Goal: Task Accomplishment & Management: Use online tool/utility

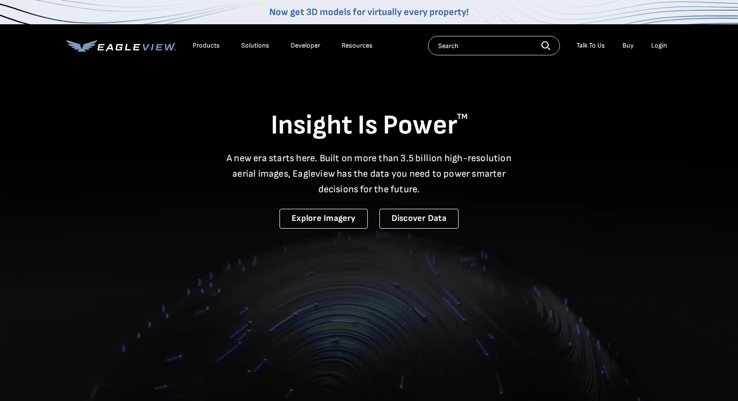
click at [660, 48] on div "Login" at bounding box center [660, 45] width 16 height 9
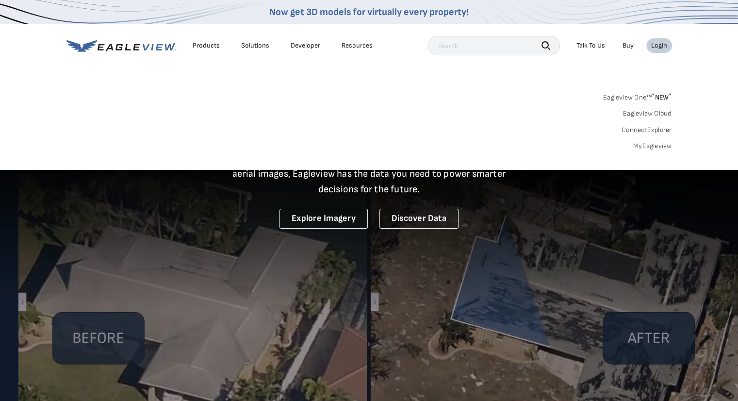
click at [662, 151] on div "Search Products Our Product Areas Imagery 1-Inch GSD Aerial Imagery *" at bounding box center [369, 124] width 738 height 91
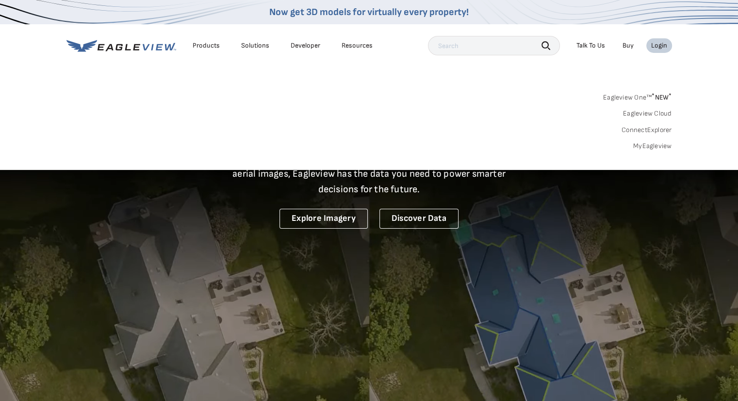
click at [662, 148] on link "MyEagleview" at bounding box center [653, 146] width 39 height 9
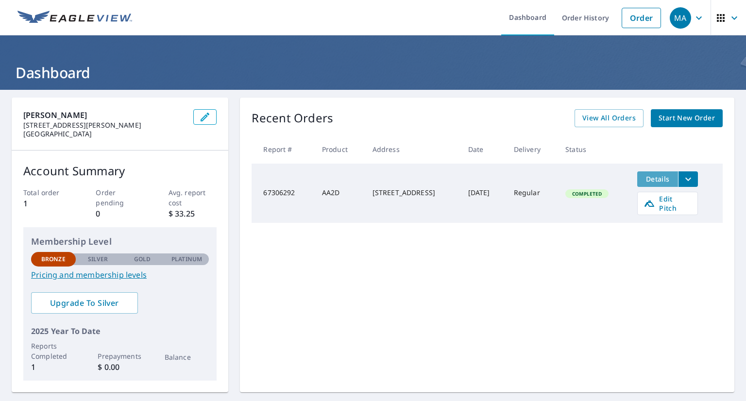
click at [648, 175] on span "Details" at bounding box center [657, 178] width 29 height 9
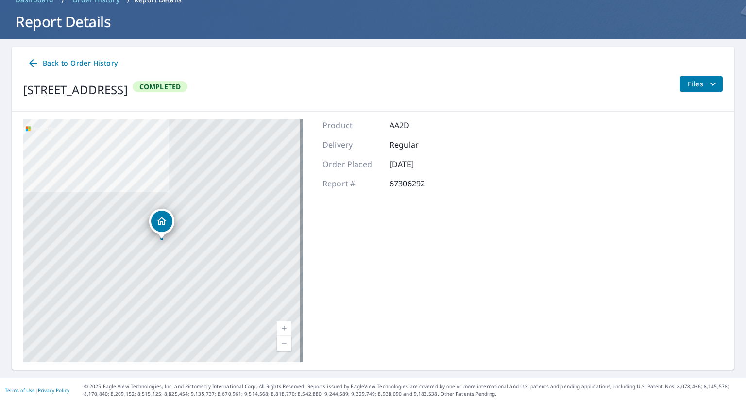
scroll to position [52, 0]
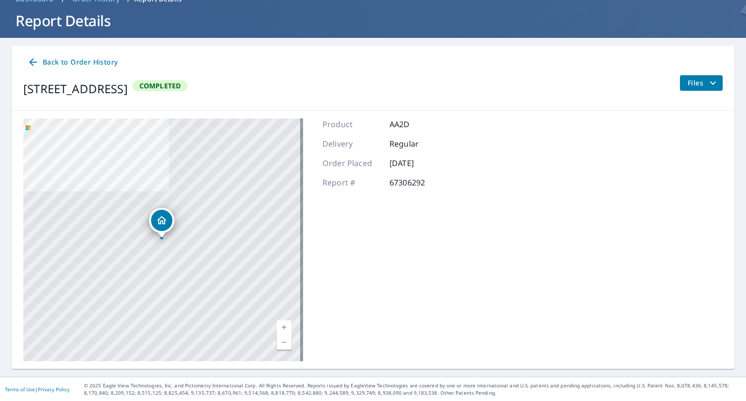
click at [707, 83] on icon "filesDropdownBtn-67306292" at bounding box center [713, 83] width 12 height 12
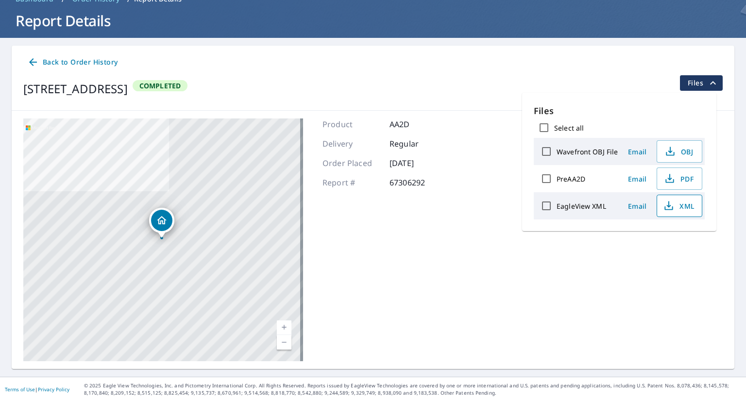
click at [688, 204] on span "XML" at bounding box center [678, 206] width 31 height 12
drag, startPoint x: 616, startPoint y: 263, endPoint x: 617, endPoint y: 257, distance: 5.9
click at [616, 261] on div "340 Main St Ruskin, NE 68974 Aerial Road A standard road map Aerial A detailed …" at bounding box center [373, 240] width 722 height 258
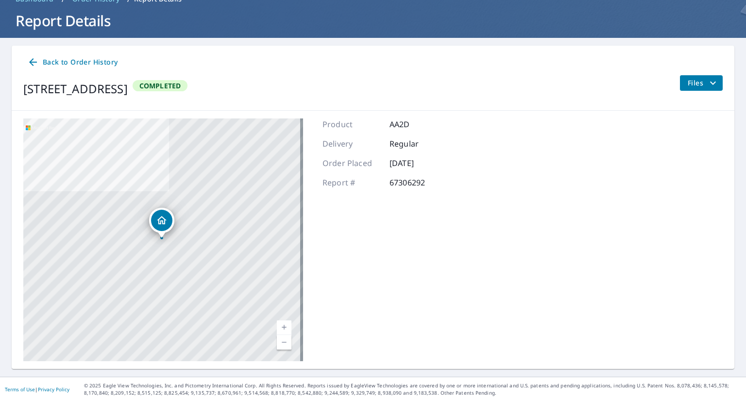
click at [710, 82] on icon "filesDropdownBtn-67306292" at bounding box center [713, 82] width 6 height 3
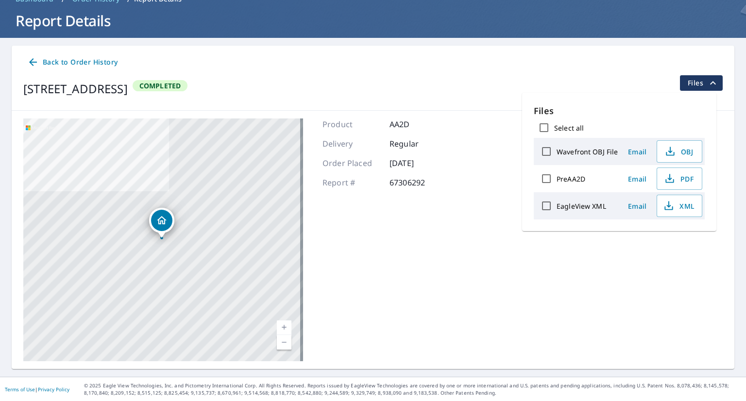
click at [370, 288] on div "Product AA2D Delivery Regular Order Placed Sep 05, 2025 Report # 67306292" at bounding box center [384, 239] width 125 height 243
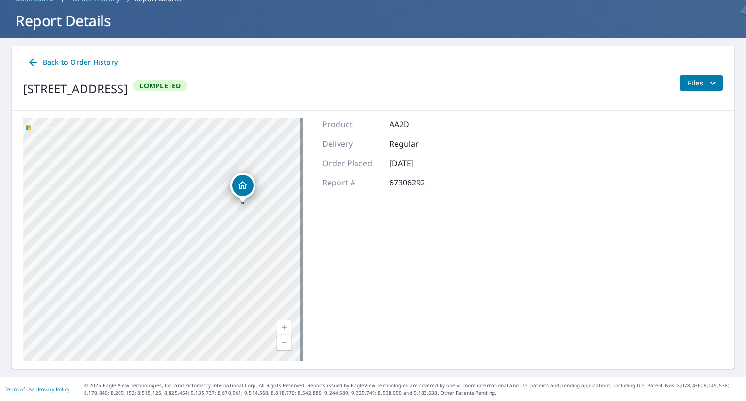
click at [717, 85] on div "Back to Order History 340 Main St Ruskin, NE 68974 Completed Files" at bounding box center [373, 78] width 722 height 65
click at [714, 82] on button "Files" at bounding box center [700, 83] width 43 height 16
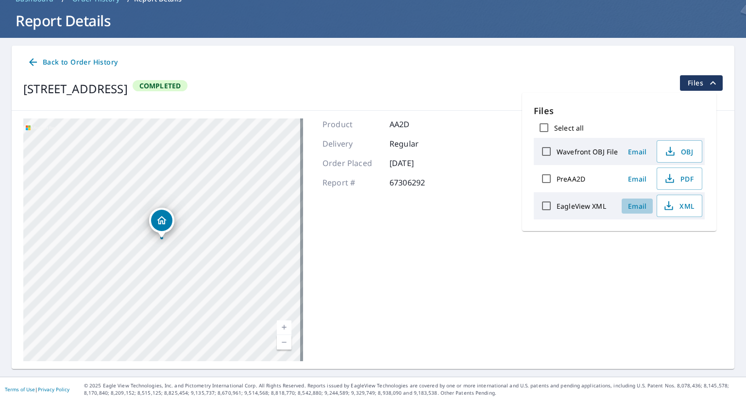
click at [640, 204] on span "Email" at bounding box center [636, 205] width 23 height 9
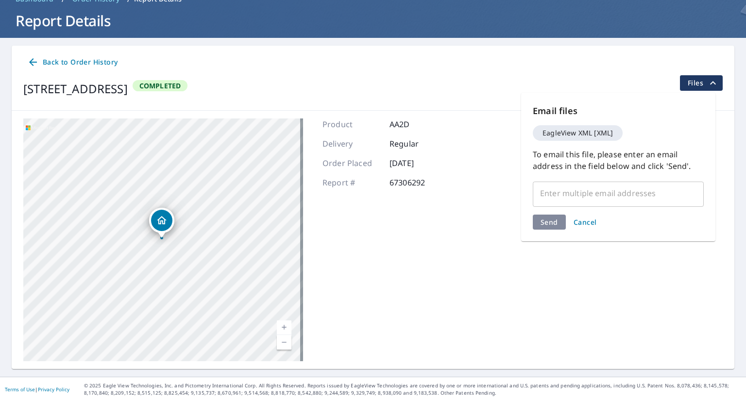
click at [592, 204] on div "​" at bounding box center [618, 193] width 171 height 27
click at [589, 194] on input "text" at bounding box center [611, 193] width 148 height 18
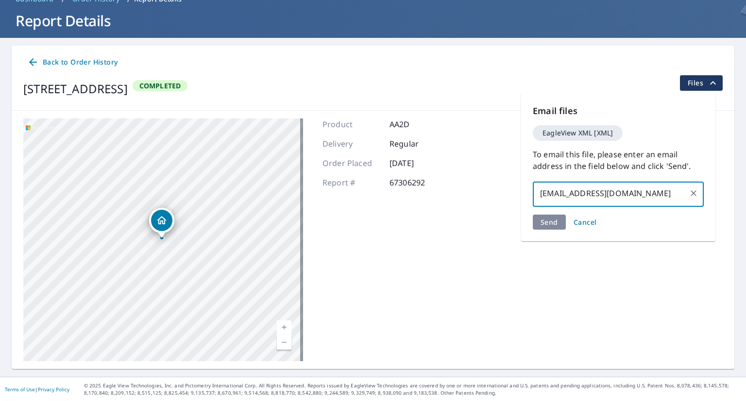
type input "adhimaclaims@gmail.com"
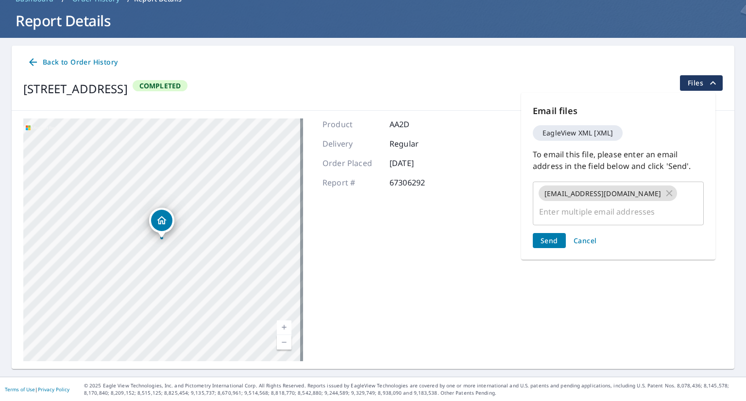
click at [592, 133] on span "EagleView XML [XML]" at bounding box center [577, 133] width 82 height 7
click at [546, 236] on span "Send" at bounding box center [548, 240] width 17 height 9
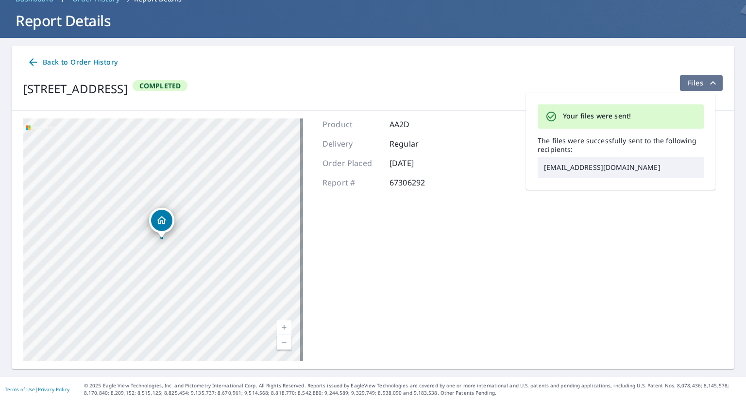
click at [708, 81] on icon "filesDropdownBtn-67306292" at bounding box center [713, 83] width 12 height 12
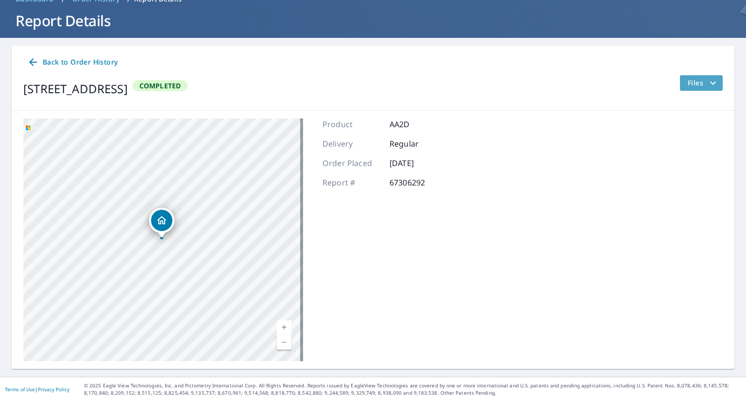
click at [707, 87] on icon "filesDropdownBtn-67306292" at bounding box center [713, 83] width 12 height 12
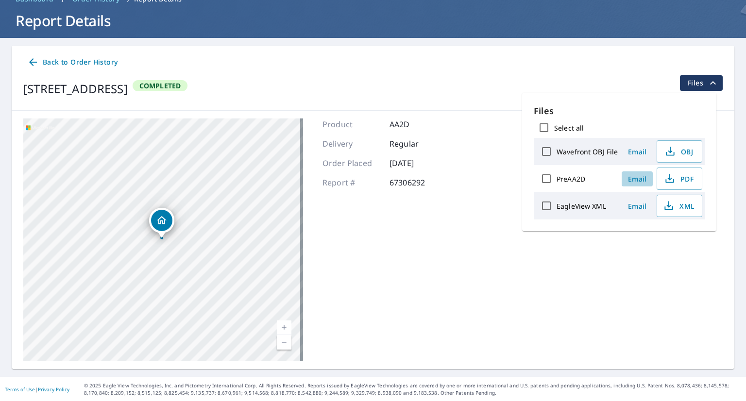
click at [642, 180] on span "Email" at bounding box center [636, 178] width 23 height 9
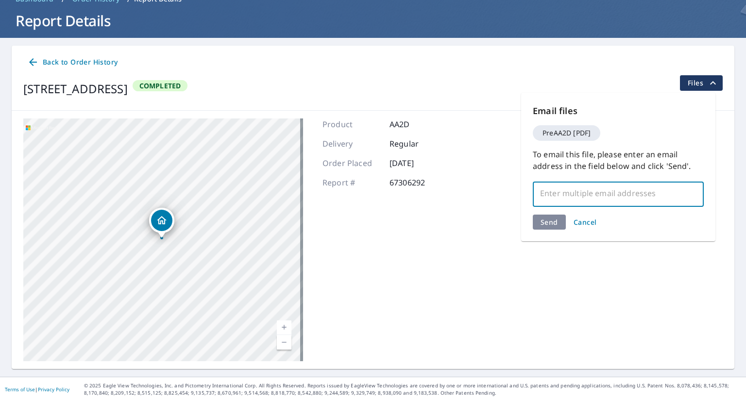
click at [625, 184] on input "text" at bounding box center [611, 193] width 148 height 18
click at [579, 224] on span "Cancel" at bounding box center [584, 222] width 23 height 9
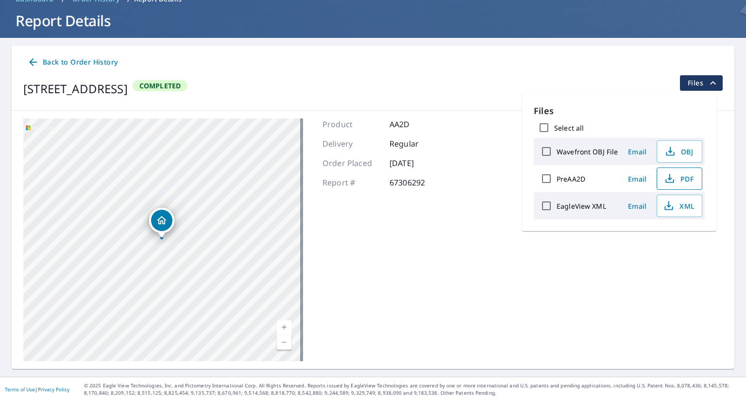
click at [689, 175] on span "PDF" at bounding box center [678, 179] width 31 height 12
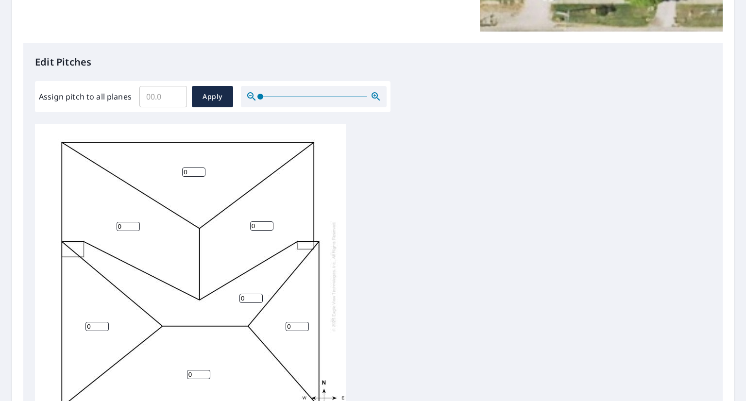
scroll to position [291, 0]
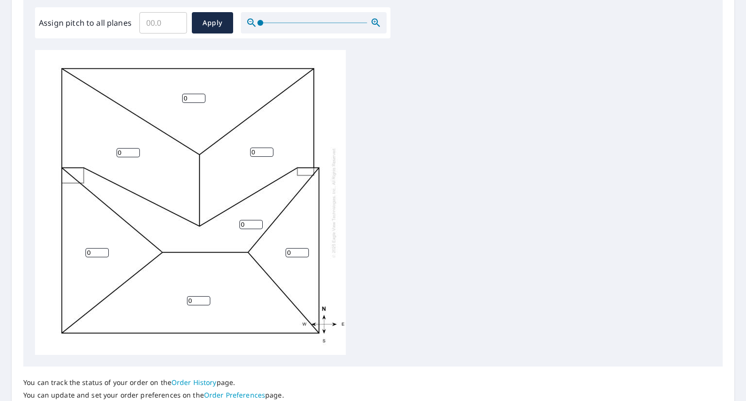
click at [165, 22] on input "Assign pitch to all planes" at bounding box center [163, 22] width 48 height 27
type input "7"
click at [220, 23] on span "Apply" at bounding box center [213, 23] width 26 height 12
type input "7"
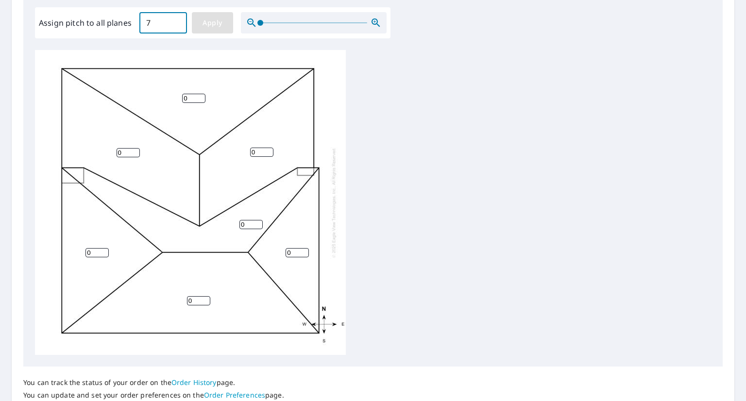
type input "7"
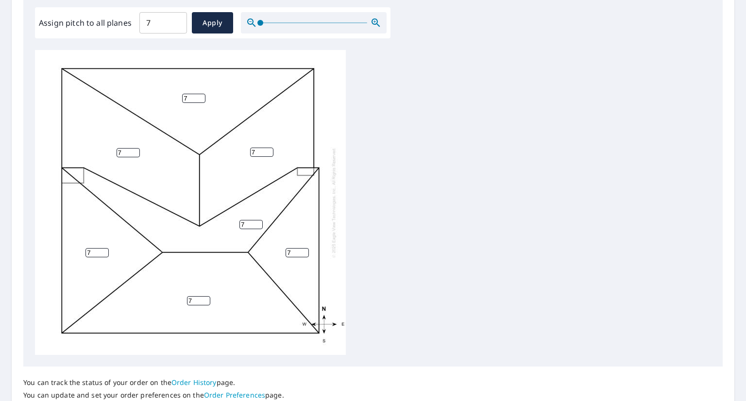
drag, startPoint x: 254, startPoint y: 152, endPoint x: 243, endPoint y: 152, distance: 11.2
click at [243, 152] on div "7 7 7 7 7 7 7" at bounding box center [190, 202] width 311 height 305
type input "3"
drag, startPoint x: 120, startPoint y: 151, endPoint x: 81, endPoint y: 153, distance: 39.4
click at [81, 153] on div "7 7 7 3 7 7 7" at bounding box center [190, 202] width 311 height 305
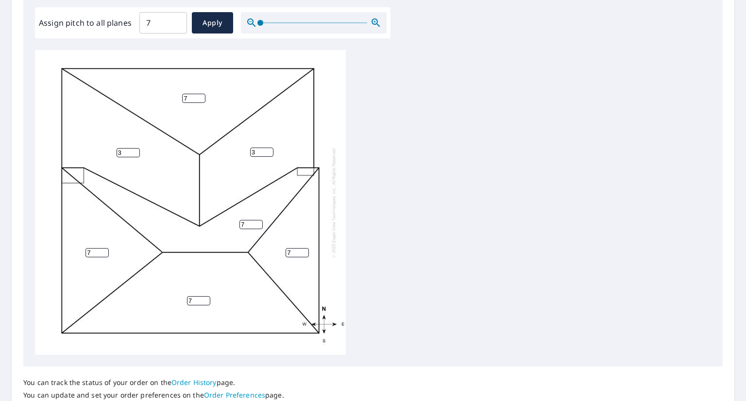
type input "3"
drag, startPoint x: 190, startPoint y: 97, endPoint x: 157, endPoint y: 98, distance: 32.5
click at [157, 98] on div "7 3 7 3 7 7 7" at bounding box center [190, 202] width 311 height 305
type input "3"
click at [355, 213] on div "7 3 3 3 7 7 7" at bounding box center [373, 202] width 676 height 305
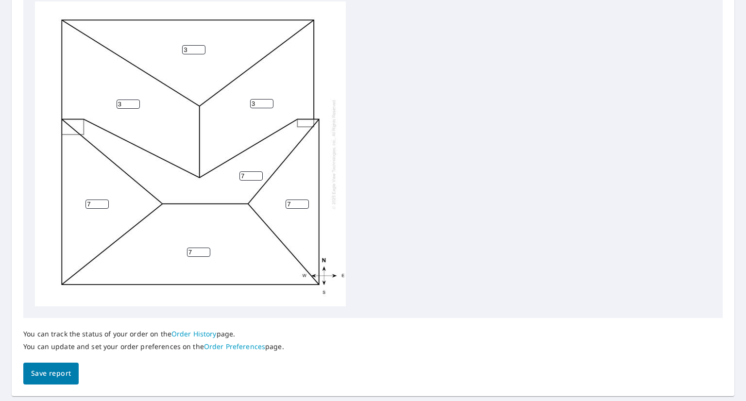
scroll to position [367, 0]
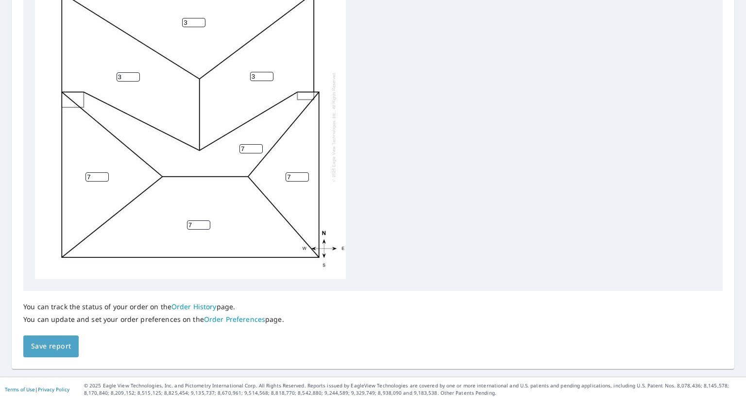
click at [66, 350] on span "Save report" at bounding box center [51, 346] width 40 height 12
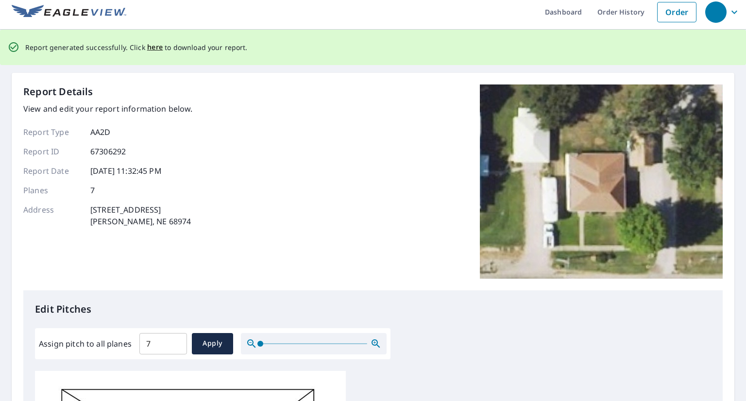
scroll to position [0, 0]
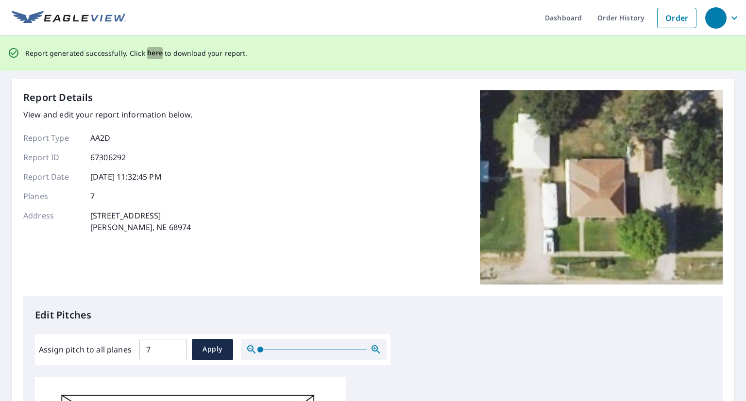
click at [150, 56] on span "here" at bounding box center [155, 53] width 16 height 12
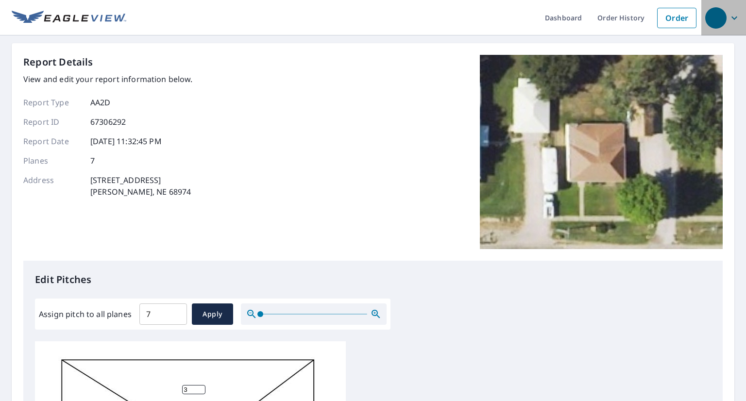
click at [728, 18] on icon "button" at bounding box center [734, 18] width 12 height 12
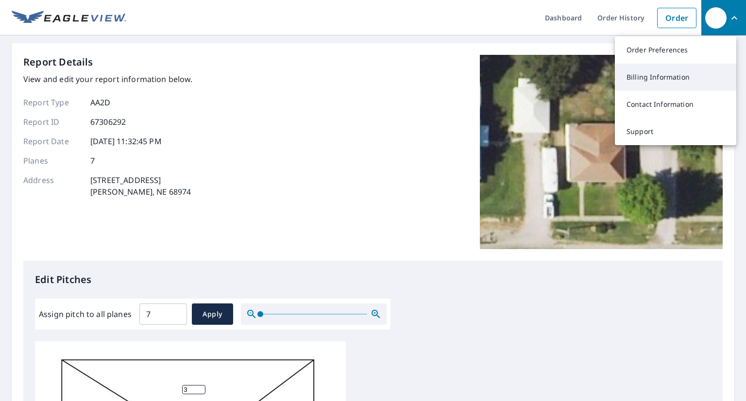
click at [645, 80] on link "Billing Information" at bounding box center [675, 77] width 121 height 27
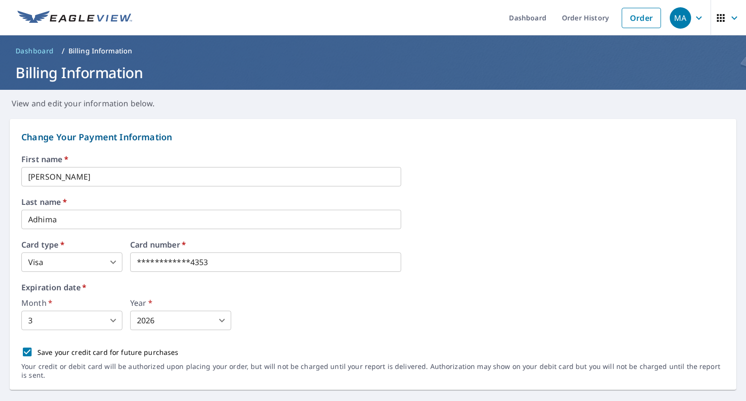
click at [46, 51] on span "Dashboard" at bounding box center [35, 51] width 38 height 10
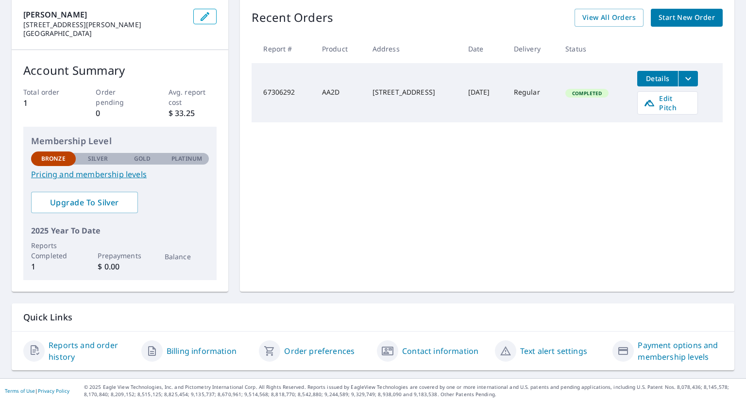
scroll to position [102, 0]
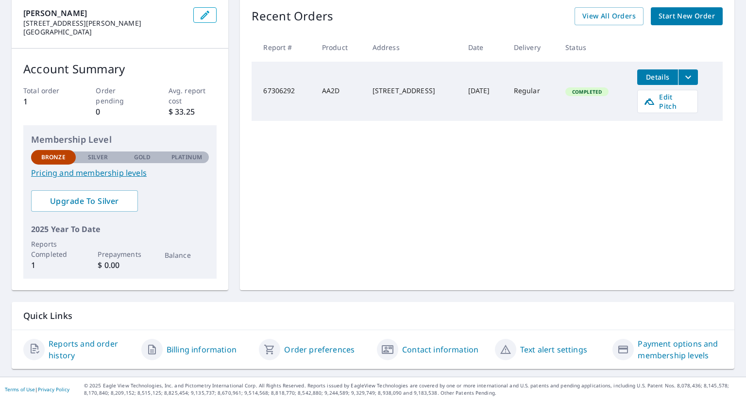
click at [73, 348] on link "Reports and order history" at bounding box center [91, 349] width 85 height 23
